Goal: Contribute content

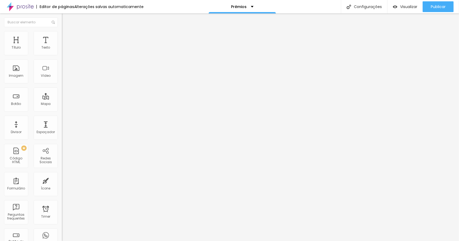
click at [62, 46] on span "Adicionar imagem" at bounding box center [79, 44] width 35 height 5
drag, startPoint x: 353, startPoint y: 37, endPoint x: 418, endPoint y: 16, distance: 68.1
click at [432, 241] on div "Alboom Cloud" at bounding box center [229, 245] width 459 height 8
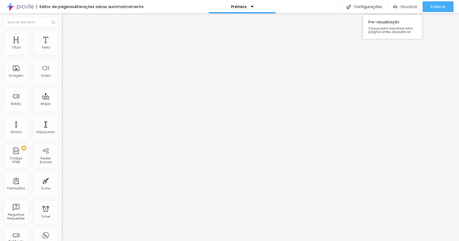
click at [395, 8] on img "button" at bounding box center [395, 7] width 5 height 5
click at [66, 19] on div "Editar Imagem" at bounding box center [84, 19] width 36 height 4
click at [66, 21] on img "button" at bounding box center [68, 19] width 4 height 4
click at [67, 32] on span "Conteúdo" at bounding box center [75, 29] width 17 height 5
click at [62, 34] on img at bounding box center [64, 33] width 5 height 5
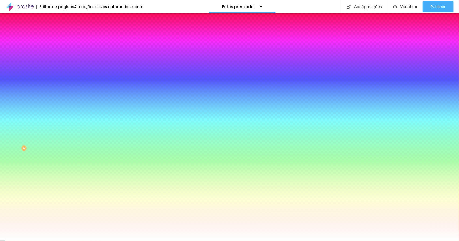
click at [62, 37] on li "Avançado" at bounding box center [93, 39] width 62 height 5
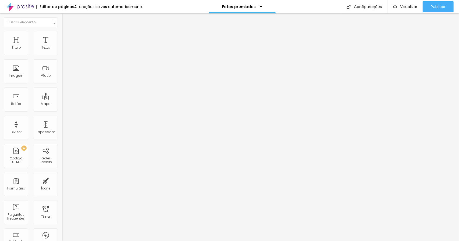
click at [62, 17] on button "Editar Coluna" at bounding box center [93, 19] width 62 height 12
click at [23, 76] on div "Imagem" at bounding box center [16, 76] width 15 height 4
click at [8, 77] on div "Imagem" at bounding box center [16, 71] width 24 height 24
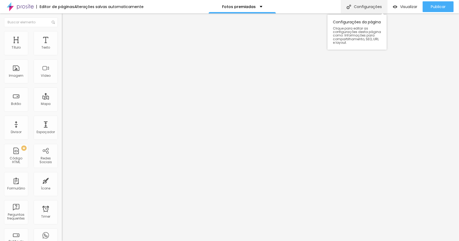
click at [360, 8] on div "Configurações" at bounding box center [364, 6] width 46 height 13
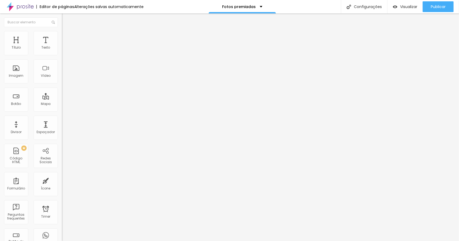
click at [319, 241] on div "Configurações da página" at bounding box center [229, 245] width 459 height 8
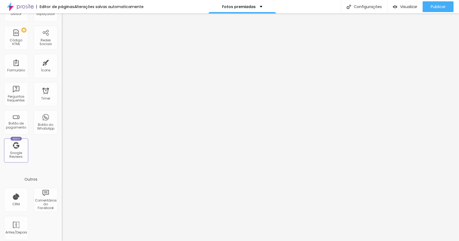
scroll to position [121, 0]
